Goal: Transaction & Acquisition: Purchase product/service

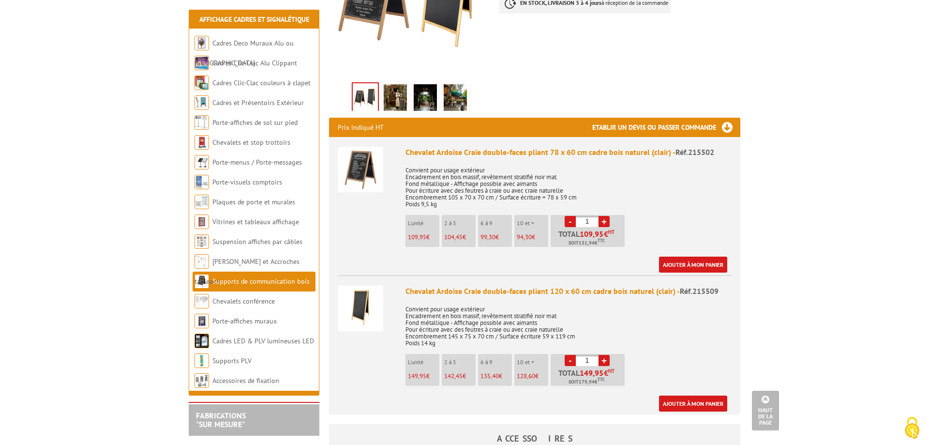
scroll to position [296, 0]
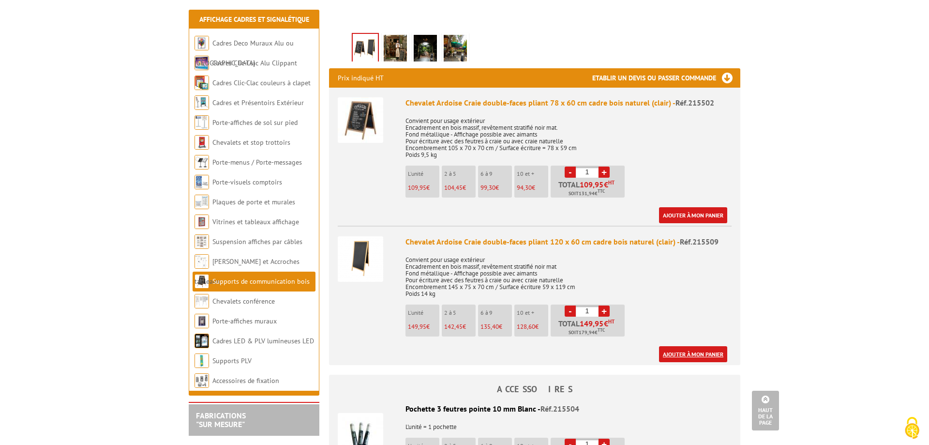
click at [670, 353] on link "Ajouter à mon panier" at bounding box center [693, 354] width 68 height 16
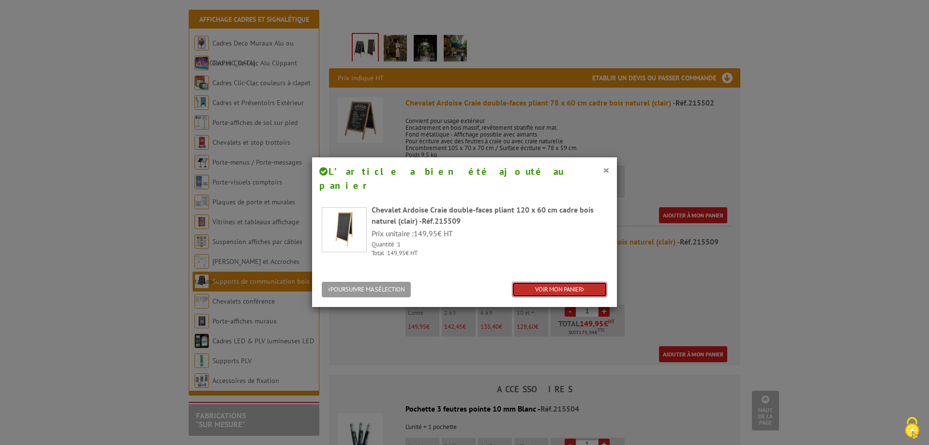
click at [563, 282] on link "VOIR MON PANIER" at bounding box center [559, 290] width 95 height 16
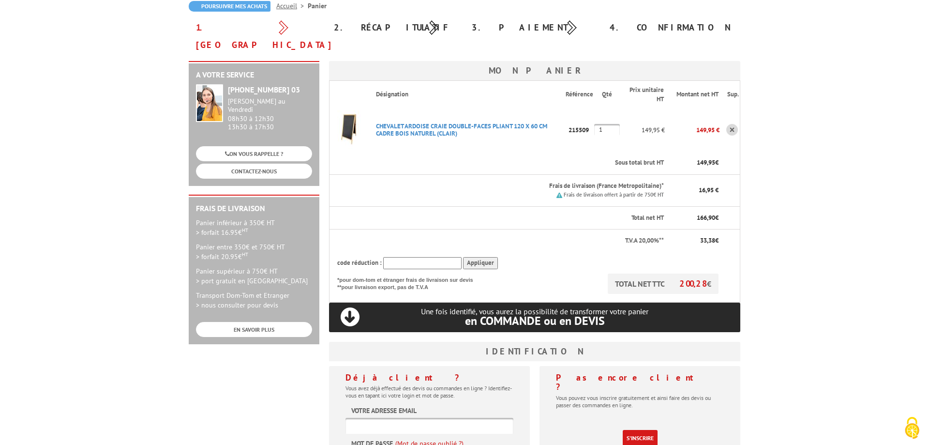
scroll to position [148, 0]
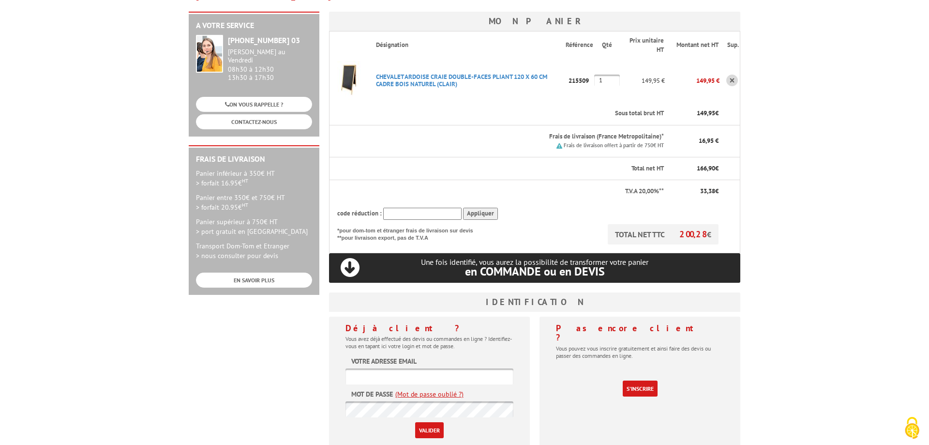
click at [363, 368] on input "text" at bounding box center [430, 376] width 168 height 16
type input "thierry.pericat@univ-tours.fr"
click at [420, 422] on input "Valider" at bounding box center [429, 430] width 29 height 16
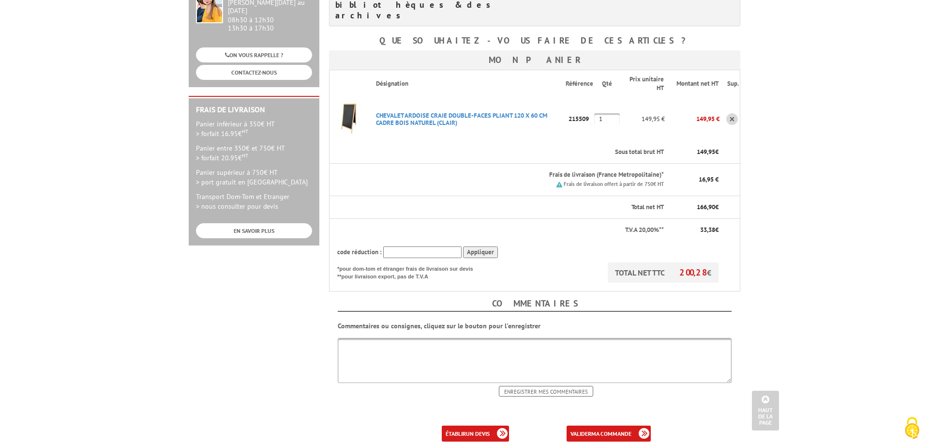
scroll to position [247, 0]
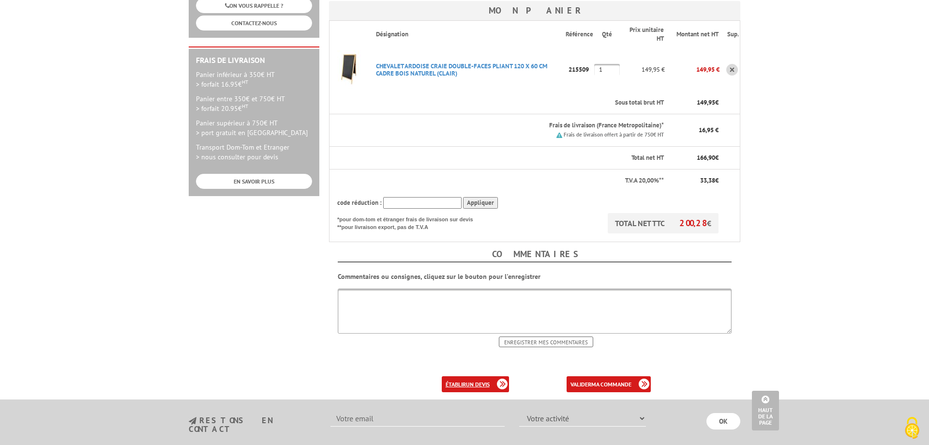
click at [476, 380] on b "un devis" at bounding box center [478, 383] width 24 height 7
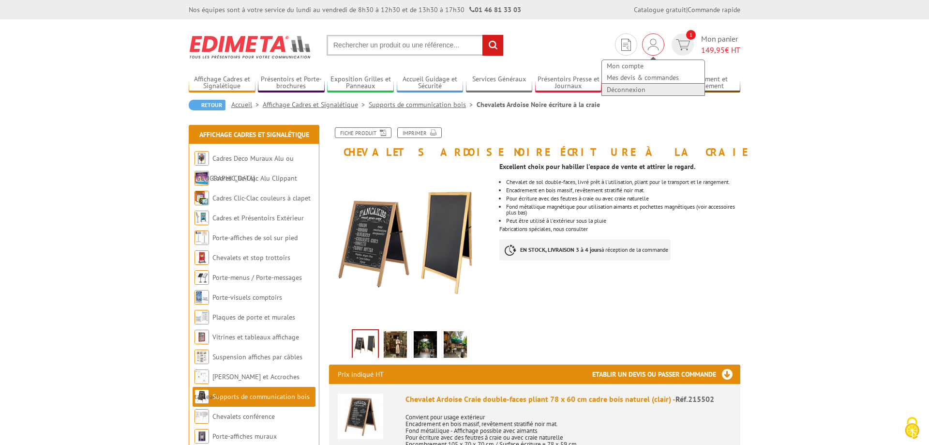
click at [632, 88] on link "Déconnexion" at bounding box center [653, 90] width 103 height 12
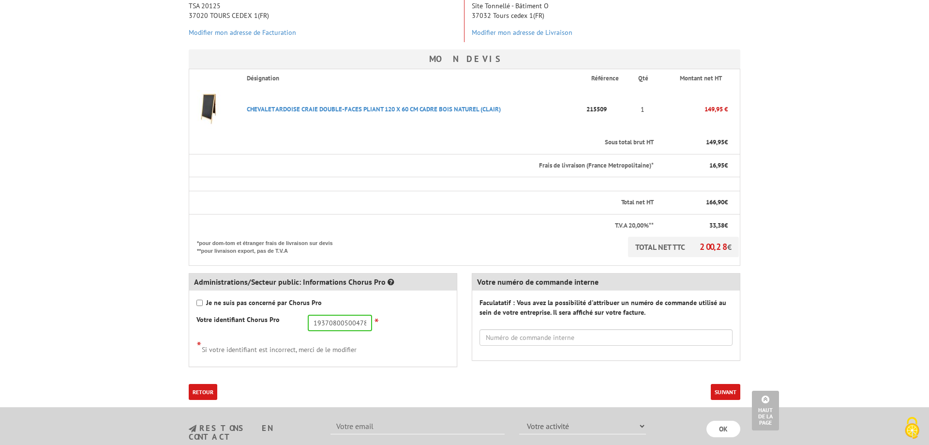
scroll to position [296, 0]
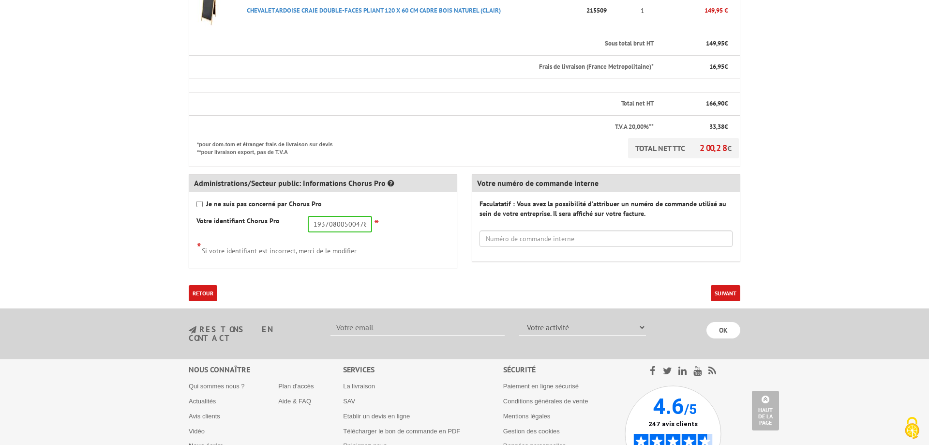
click at [716, 293] on button "Suivant" at bounding box center [726, 293] width 30 height 16
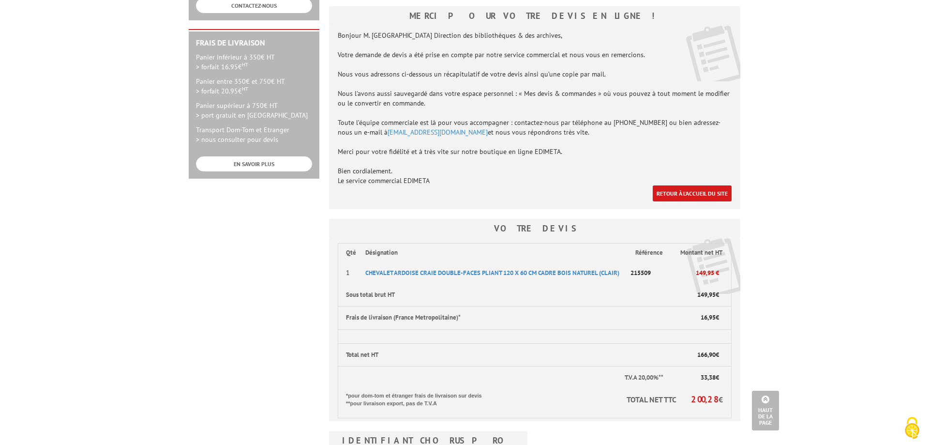
scroll to position [296, 0]
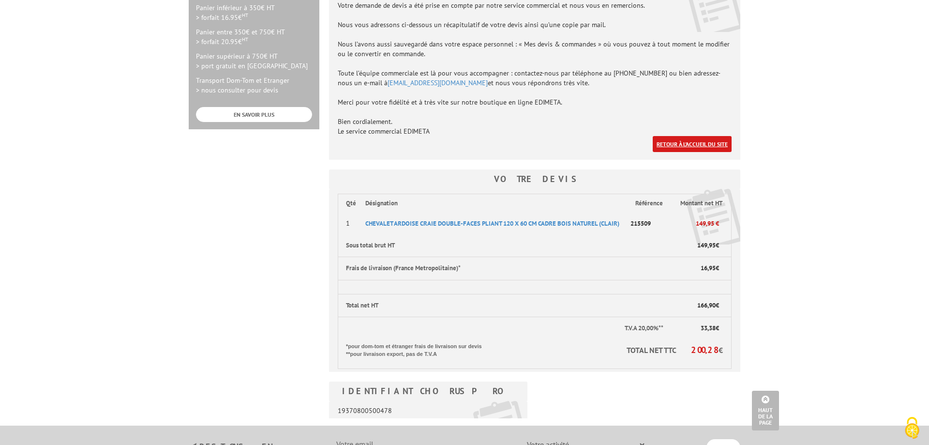
click at [708, 136] on link "Retour à l'accueil du site" at bounding box center [692, 144] width 79 height 16
